Goal: Obtain resource: Obtain resource

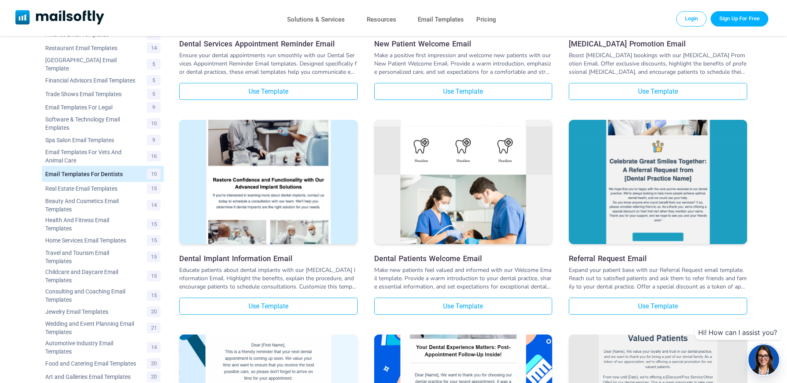
scroll to position [207, 0]
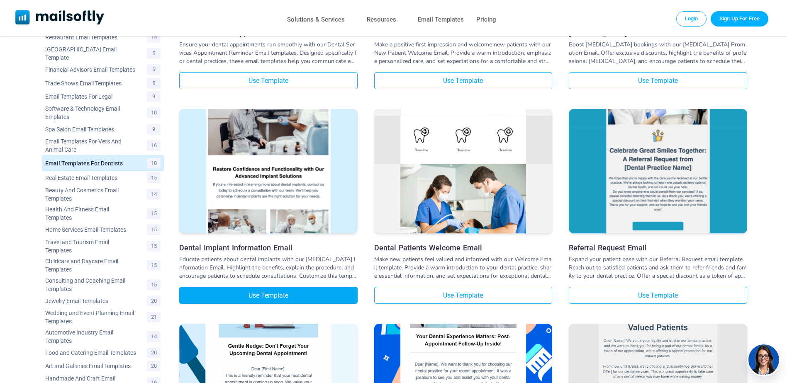
click at [261, 294] on link "Use Template" at bounding box center [268, 295] width 178 height 17
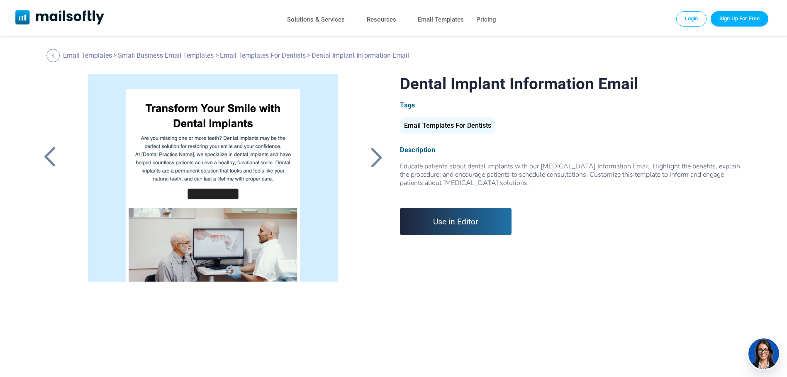
click at [209, 139] on div at bounding box center [213, 177] width 278 height 207
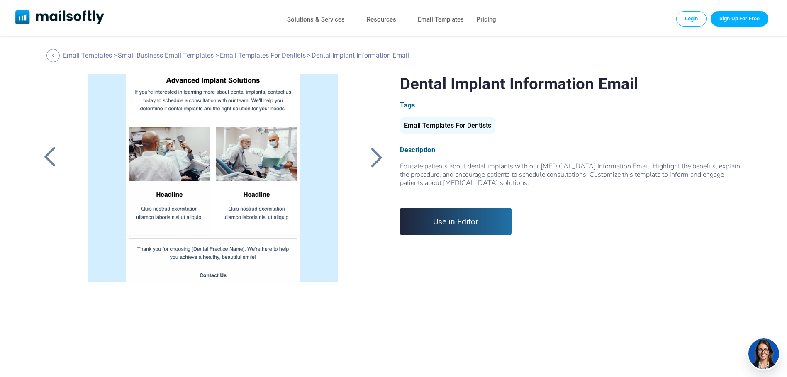
scroll to position [318, 0]
